Goal: Task Accomplishment & Management: Manage account settings

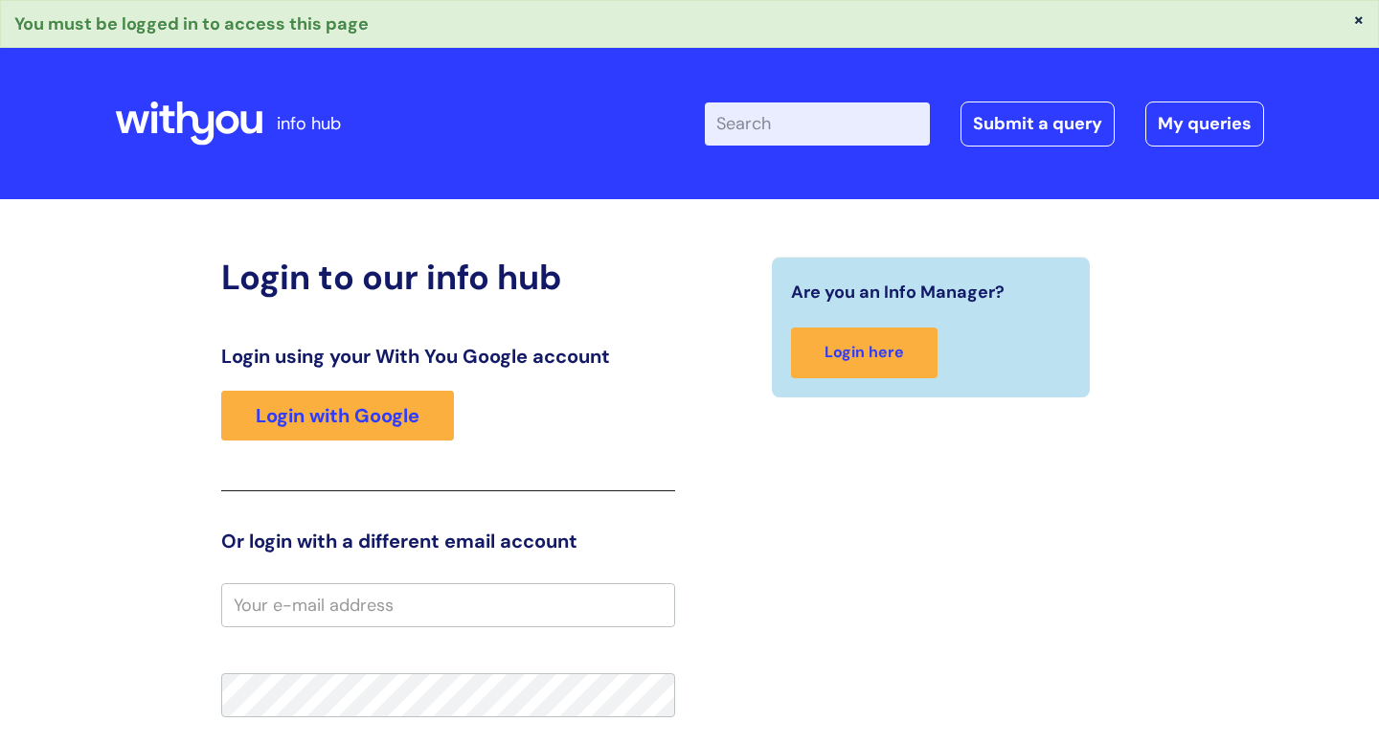
scroll to position [35, 0]
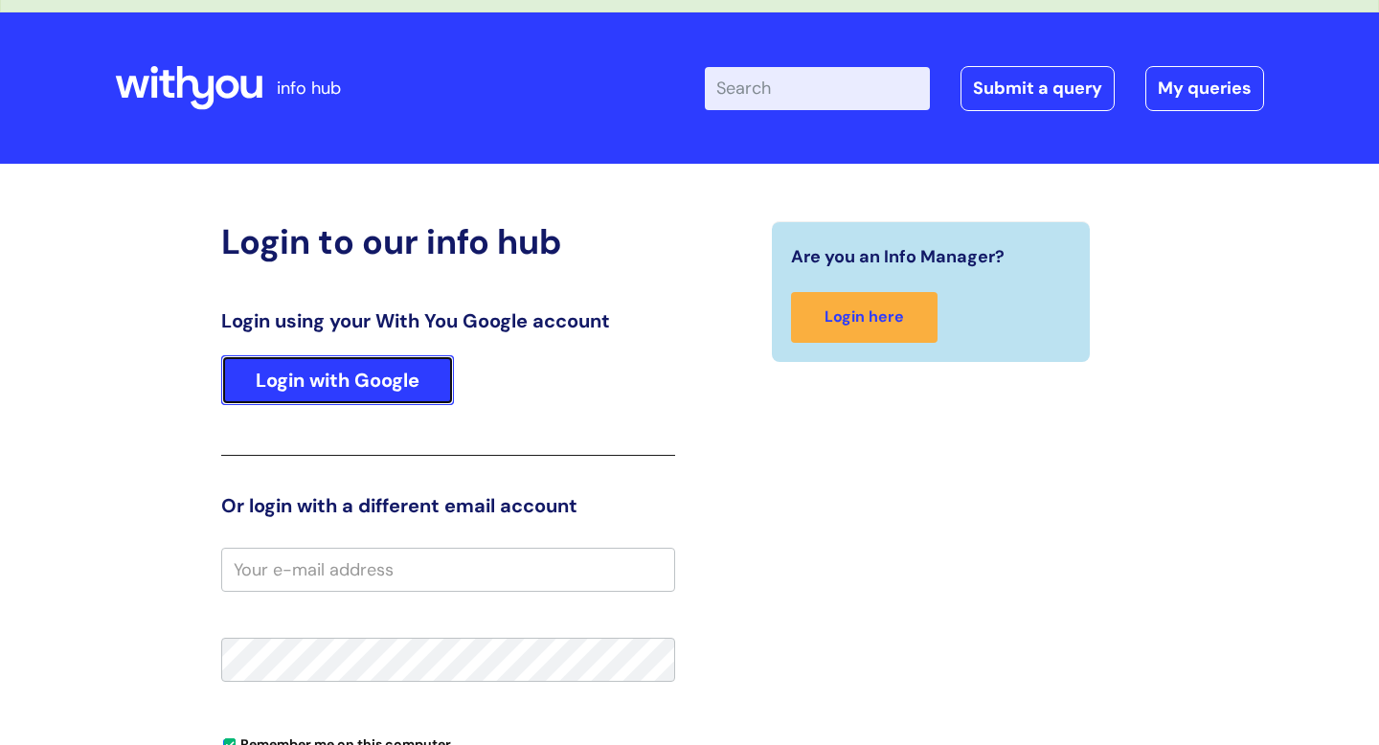
click at [422, 390] on link "Login with Google" at bounding box center [337, 380] width 233 height 50
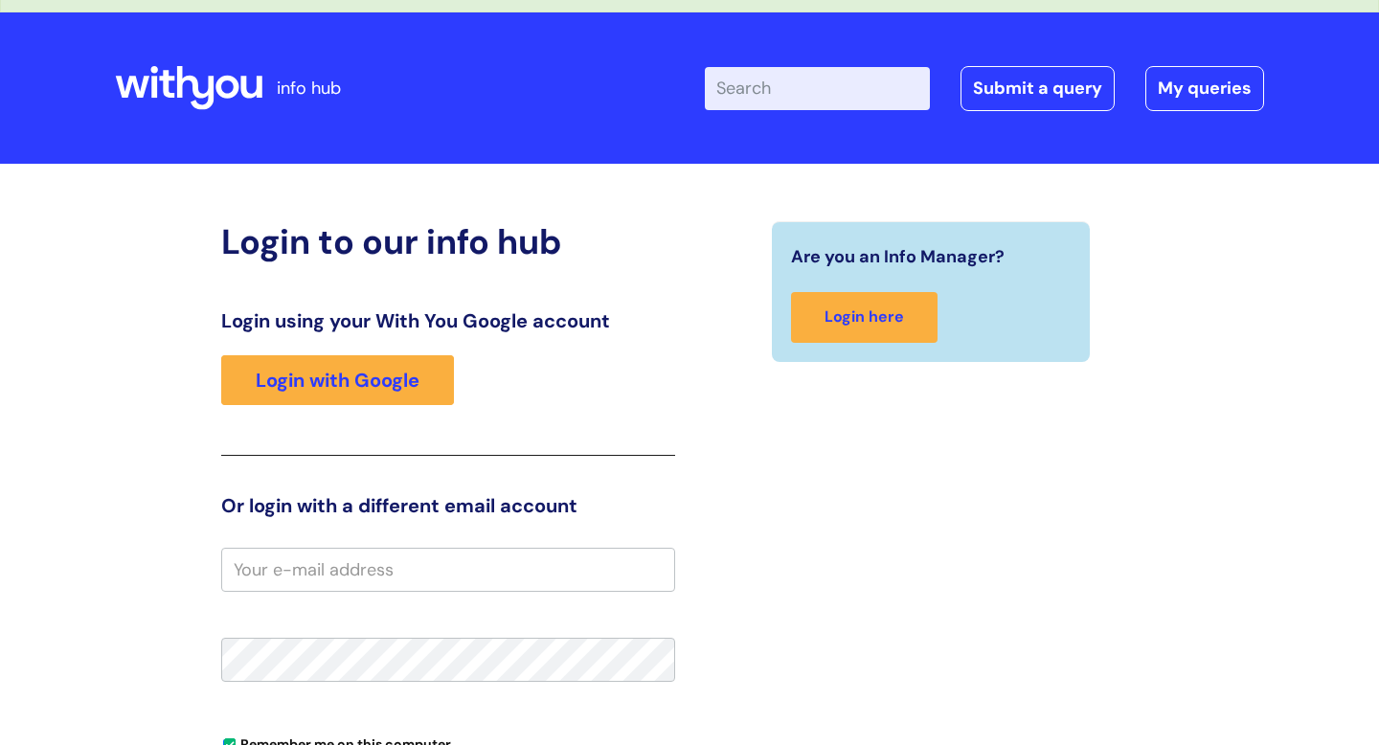
click at [488, 561] on input "email" at bounding box center [448, 570] width 454 height 44
type input "juliecathcart@gmail.com"
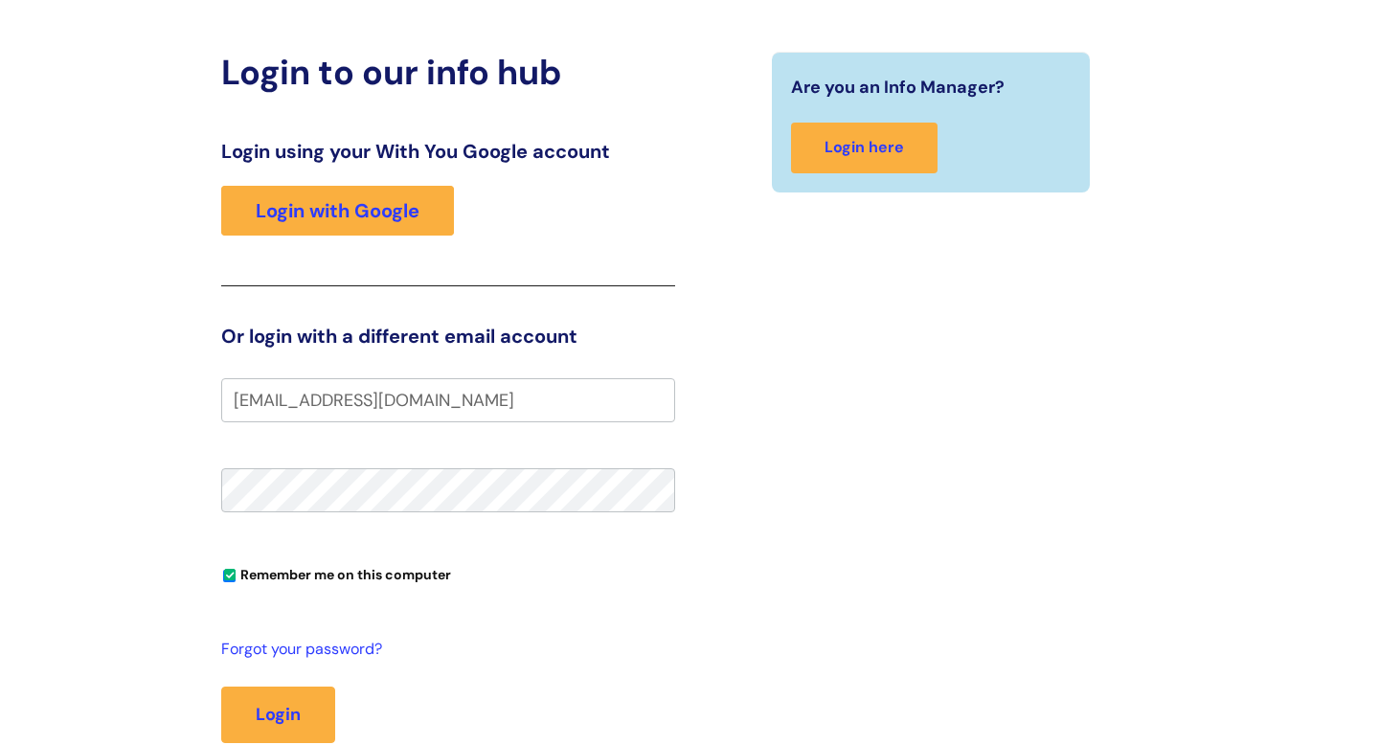
scroll to position [215, 0]
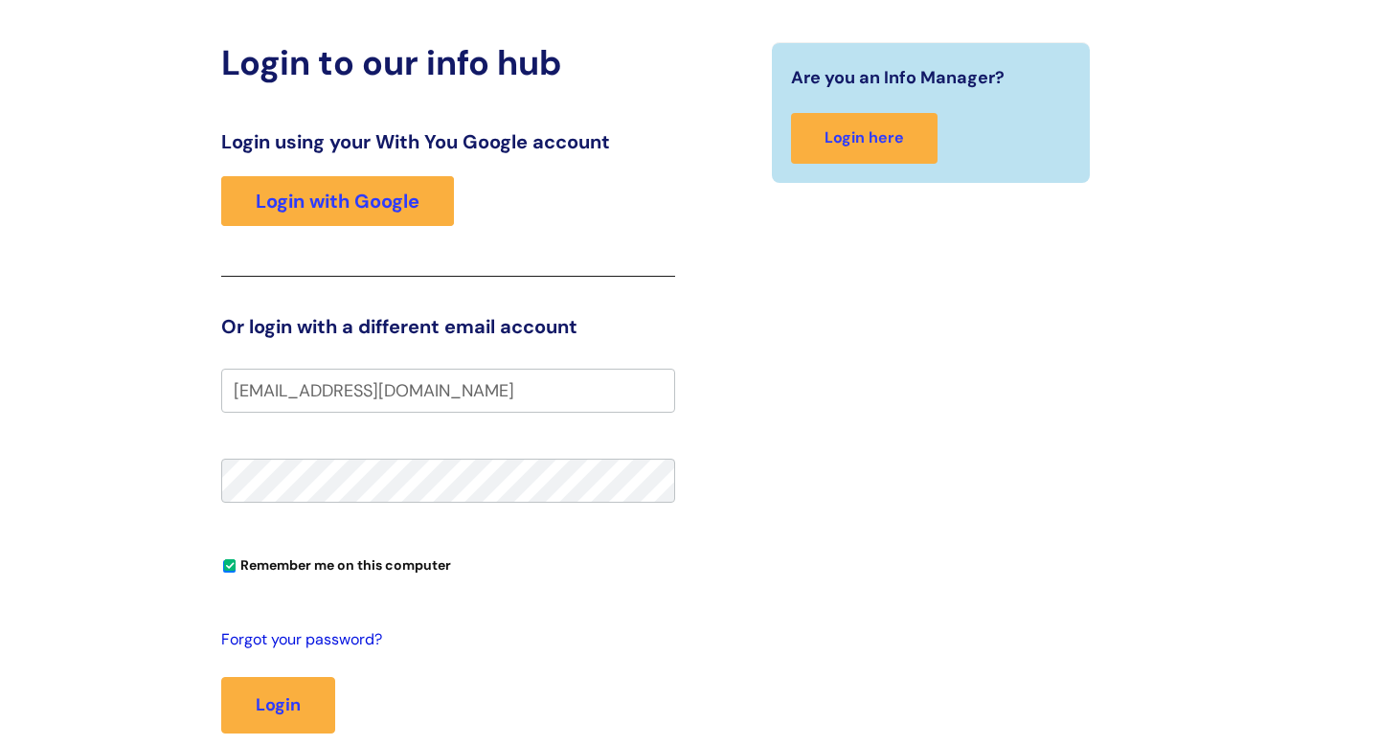
click at [330, 644] on link "Forgot your password?" at bounding box center [443, 640] width 444 height 28
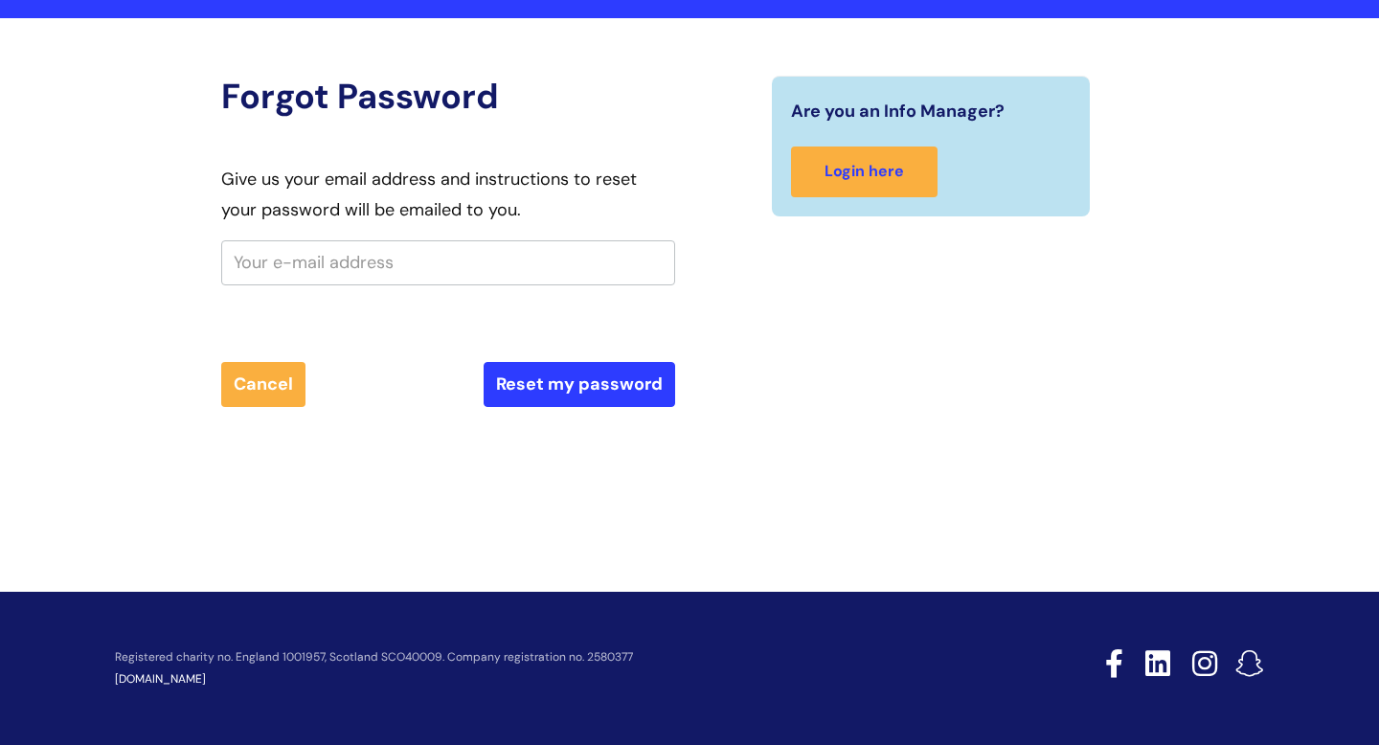
click at [466, 284] on input "text" at bounding box center [448, 262] width 454 height 44
type input "juliecathcart@gmail.com"
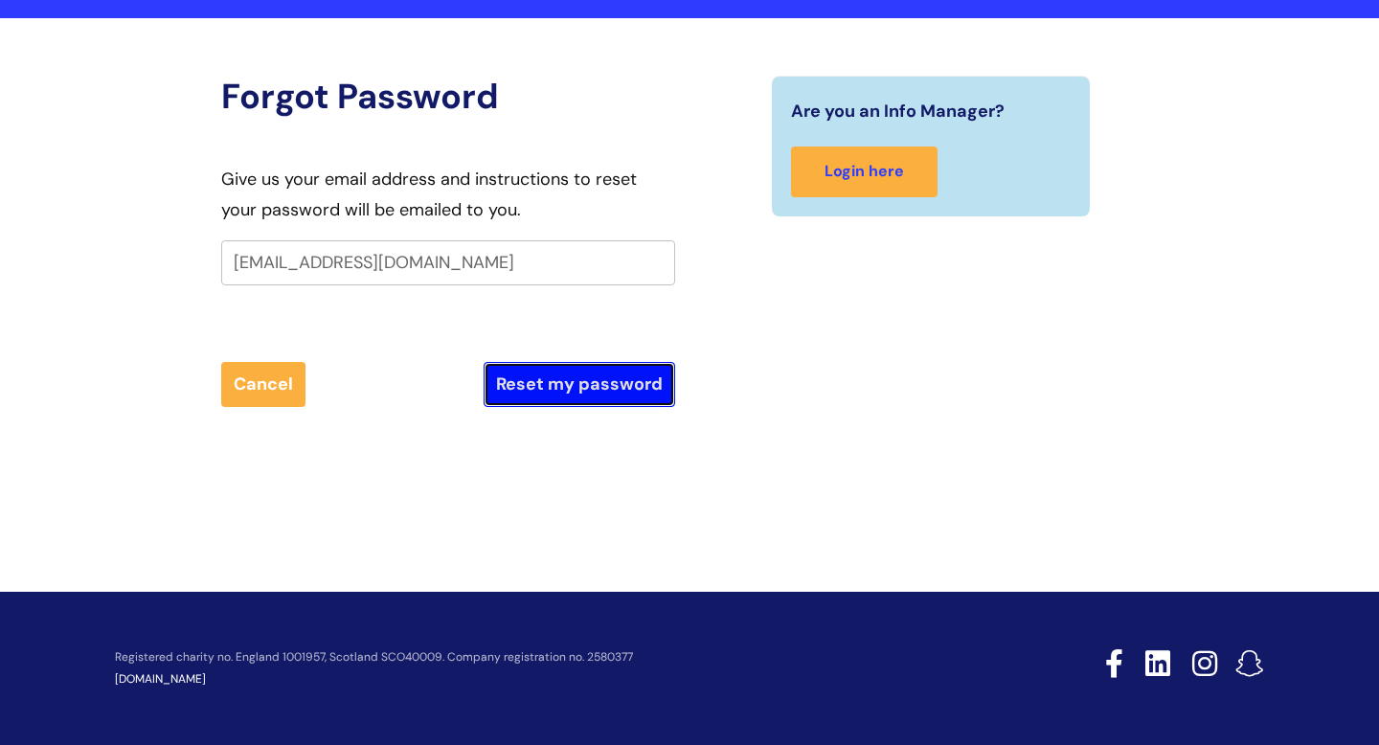
click at [571, 389] on button "Reset my password" at bounding box center [580, 384] width 192 height 44
